Goal: Navigation & Orientation: Understand site structure

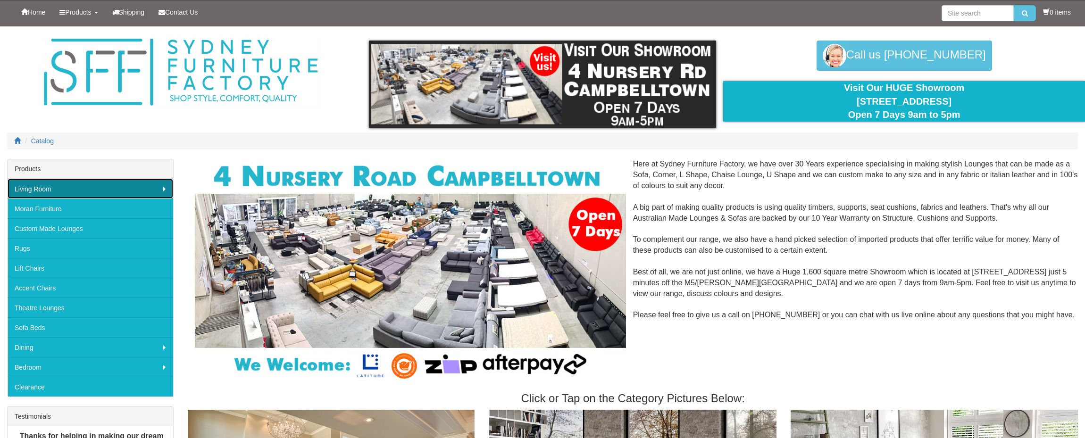
click at [148, 191] on link "Living Room" at bounding box center [91, 189] width 166 height 20
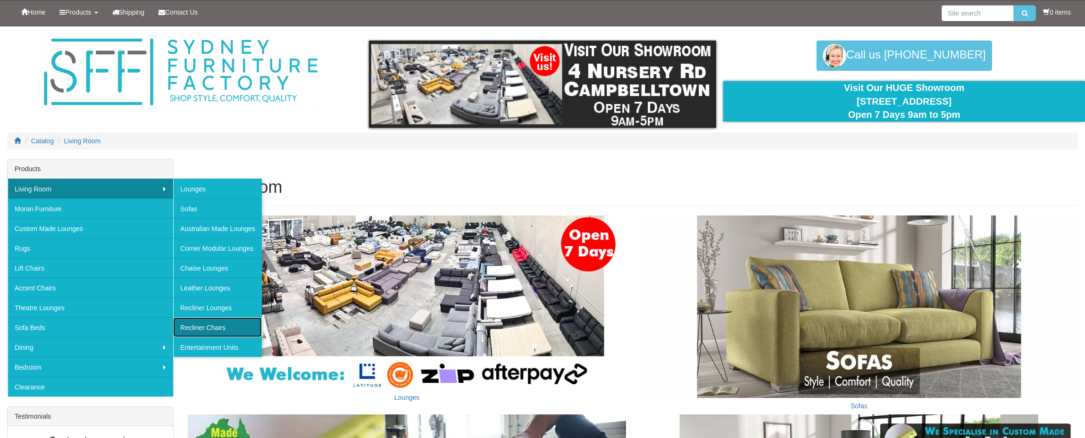
click at [225, 328] on link "Recliner Chairs" at bounding box center [217, 328] width 89 height 20
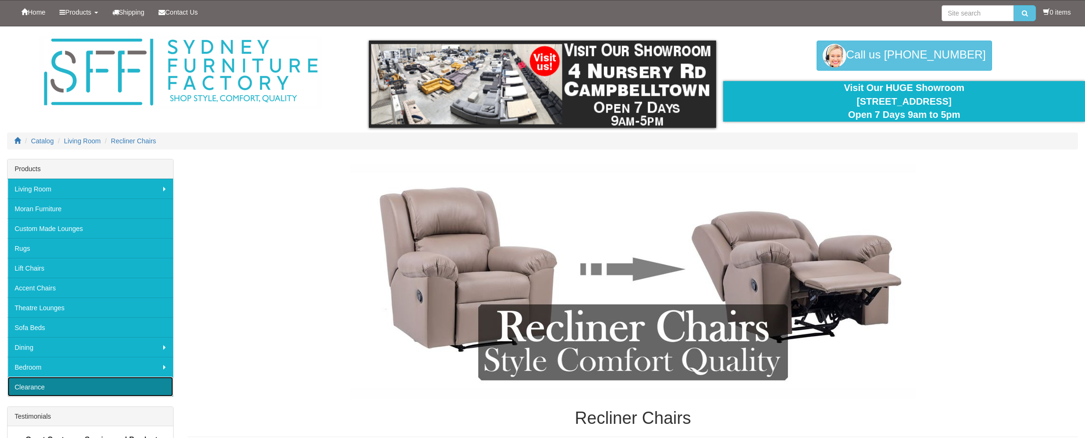
click at [19, 390] on link "Clearance" at bounding box center [91, 387] width 166 height 20
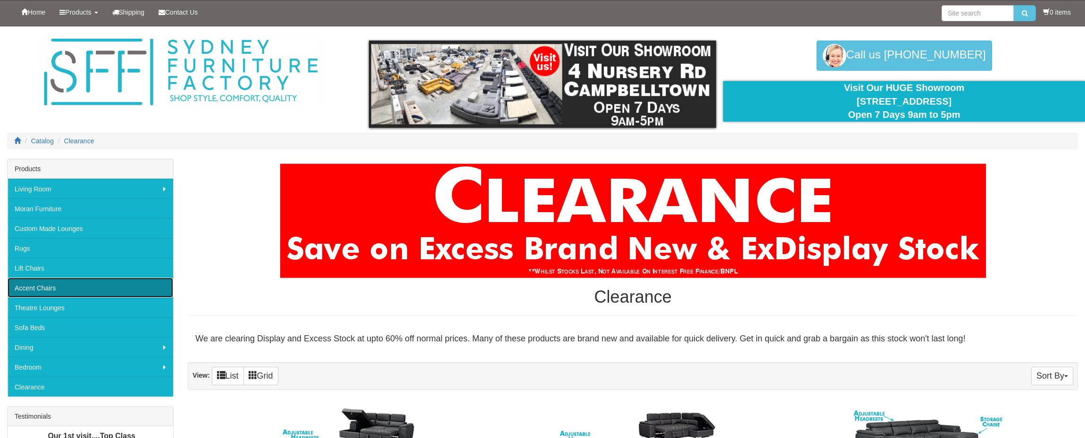
click at [38, 286] on link "Accent Chairs" at bounding box center [91, 288] width 166 height 20
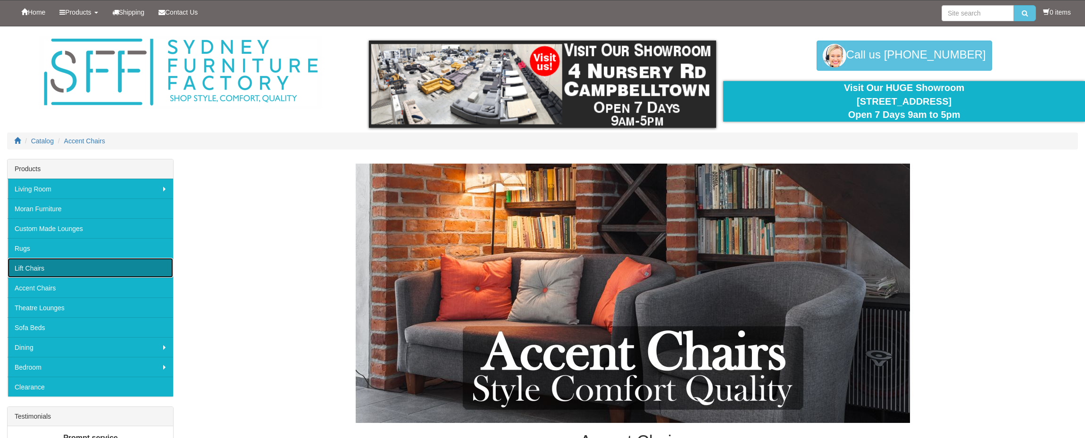
click at [22, 266] on link "Lift Chairs" at bounding box center [91, 268] width 166 height 20
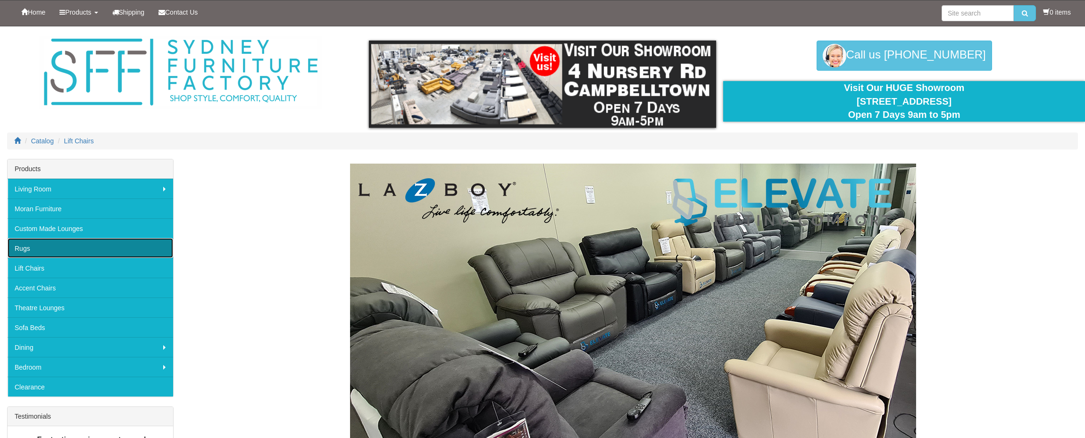
click at [25, 252] on link "Rugs" at bounding box center [91, 248] width 166 height 20
